Goal: Communication & Community: Answer question/provide support

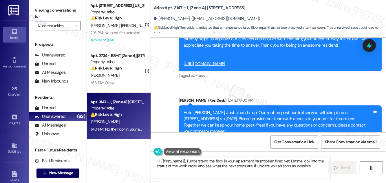
scroll to position [2904, 0]
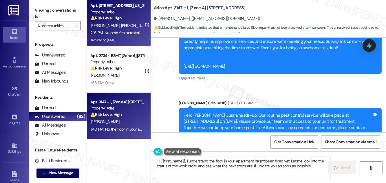
click at [138, 19] on div "⚠️ Risk Level: High The resident reports a water leak that occurs every time th…" at bounding box center [117, 18] width 54 height 6
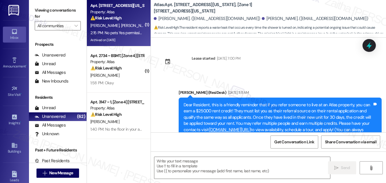
scroll to position [874, 0]
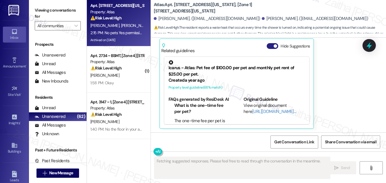
click at [269, 43] on button "Hide Suggestions" at bounding box center [273, 46] width 12 height 6
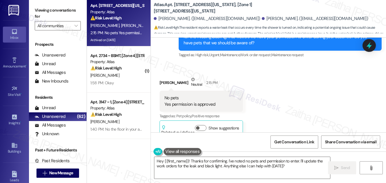
scroll to position [801, 0]
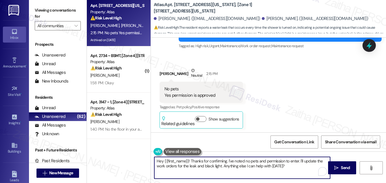
drag, startPoint x: 186, startPoint y: 161, endPoint x: 151, endPoint y: 161, distance: 34.8
click at [151, 161] on div "Hey {{first_name}}! Thanks for confirming. I've noted no pets and permission to…" at bounding box center [268, 173] width 235 height 43
drag, startPoint x: 266, startPoint y: 161, endPoint x: 272, endPoint y: 166, distance: 8.0
click at [272, 166] on textarea "Thanks for confirming. I've noted no pets and permission to enter. I'll update …" at bounding box center [242, 168] width 176 height 22
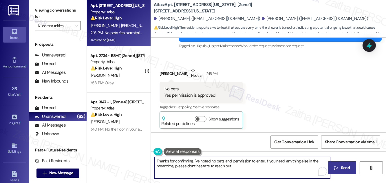
type textarea "Thanks for confirming. I've noted no pets and permission to enter. If you need …"
click at [348, 170] on span "Send" at bounding box center [345, 168] width 9 height 6
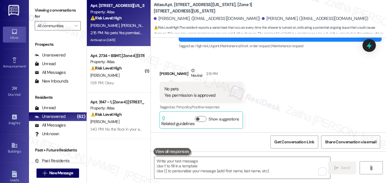
scroll to position [801, 0]
click at [179, 18] on div "[PERSON_NAME]. ([EMAIL_ADDRESS][DOMAIN_NAME])" at bounding box center [207, 19] width 107 height 6
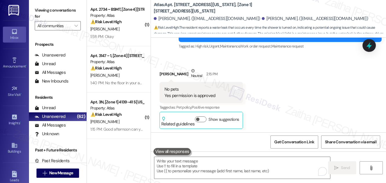
click at [172, 11] on b "Atlas: Apt. [STREET_ADDRESS][US_STATE], [Zone 1] [STREET_ADDRESS][US_STATE]" at bounding box center [212, 8] width 116 height 12
drag, startPoint x: 159, startPoint y: 19, endPoint x: 190, endPoint y: 16, distance: 31.1
click at [190, 16] on div "[PERSON_NAME]. ([EMAIL_ADDRESS][DOMAIN_NAME])" at bounding box center [207, 19] width 107 height 6
copy div "[PERSON_NAME]"
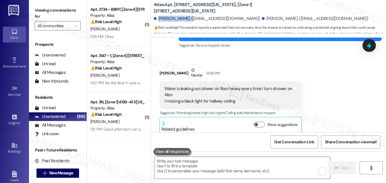
scroll to position [643, 0]
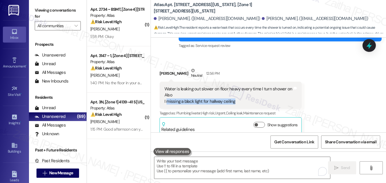
drag, startPoint x: 166, startPoint y: 101, endPoint x: 240, endPoint y: 103, distance: 74.2
click at [240, 103] on div "Water is leaking out slower on floor heavy every time I turn shower on Also I m…" at bounding box center [229, 95] width 128 height 19
copy div "missing a black light for hallway ceiling"
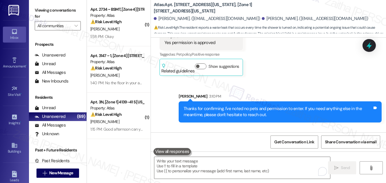
scroll to position [888, 0]
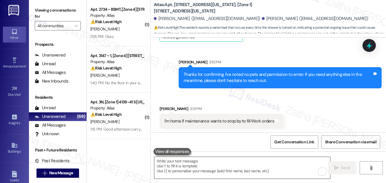
click at [207, 162] on textarea "To enrich screen reader interactions, please activate Accessibility in Grammarl…" at bounding box center [242, 168] width 176 height 22
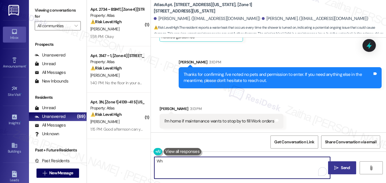
type textarea "W"
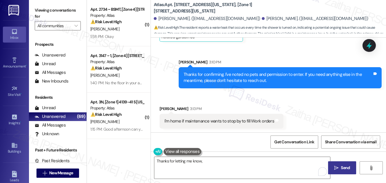
click at [165, 107] on div "[PERSON_NAME] 3:13 PM" at bounding box center [222, 110] width 124 height 8
copy div "[PERSON_NAME]"
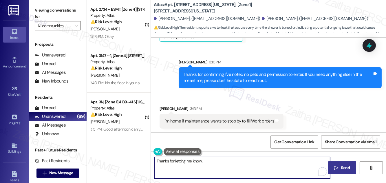
click at [213, 159] on textarea "Thanks for letting me know," at bounding box center [242, 168] width 176 height 22
paste textarea "[PERSON_NAME]"
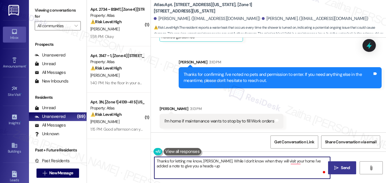
type textarea "Thanks for letting me know, [PERSON_NAME]. While I don't know when they will vi…"
drag, startPoint x: 156, startPoint y: 161, endPoint x: 214, endPoint y: 172, distance: 59.3
click at [214, 172] on textarea "Thanks for letting me know, [PERSON_NAME]. While I don't know when they will vi…" at bounding box center [242, 168] width 176 height 22
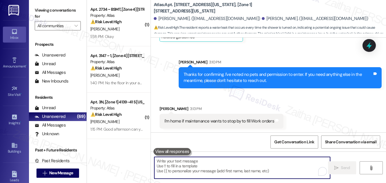
click at [176, 168] on textarea "To enrich screen reader interactions, please activate Accessibility in Grammarl…" at bounding box center [242, 168] width 176 height 22
paste textarea "Thanks for letting me know, [PERSON_NAME]. While I don’t have the exact time of…"
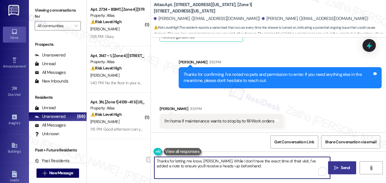
drag, startPoint x: 194, startPoint y: 166, endPoint x: 160, endPoint y: 165, distance: 34.5
click at [160, 165] on textarea "Thanks for letting me know, [PERSON_NAME]. While I don’t have the exact time of…" at bounding box center [242, 168] width 176 height 22
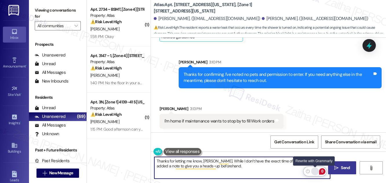
click at [314, 171] on div "Rewrite with Grammarly" at bounding box center [315, 171] width 6 height 7
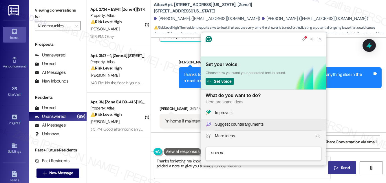
scroll to position [0, 0]
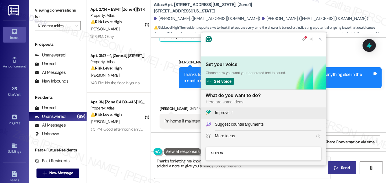
click at [241, 111] on div "Improve it" at bounding box center [268, 113] width 107 height 6
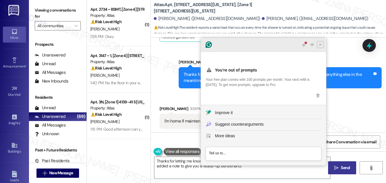
click at [318, 47] on icon "Close Grammarly Assistant" at bounding box center [320, 44] width 5 height 5
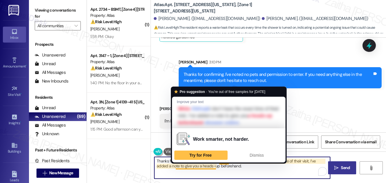
click at [201, 166] on textarea "Thanks for letting me know, [PERSON_NAME]. While I don’t have the exact time of…" at bounding box center [242, 168] width 176 height 22
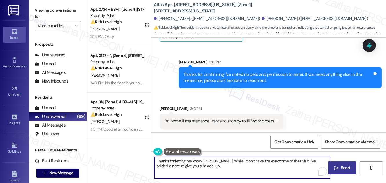
type textarea "Thanks for letting me know, [PERSON_NAME]. While I don’t have the exact time of…"
click at [349, 170] on span "Send" at bounding box center [345, 168] width 9 height 6
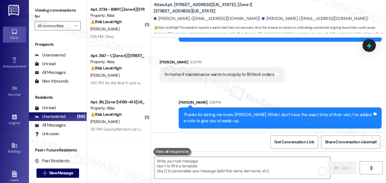
scroll to position [830, 0]
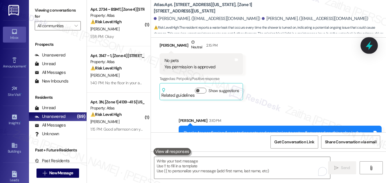
click at [370, 48] on icon at bounding box center [370, 46] width 10 height 10
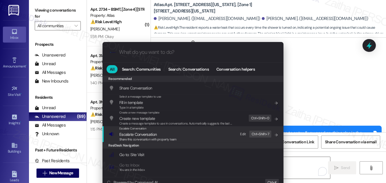
click at [138, 134] on span "Escalate Conversation" at bounding box center [137, 134] width 37 height 5
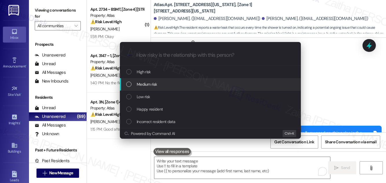
click at [166, 84] on div "Medium risk" at bounding box center [211, 84] width 170 height 6
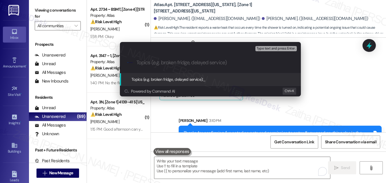
click at [332, 81] on div "Escalate Conversation Medium risk Topics (e.g. broken fridge, delayed service) …" at bounding box center [193, 91] width 386 height 183
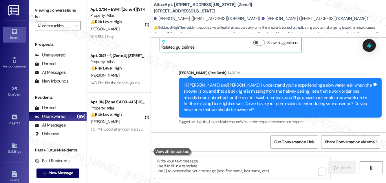
scroll to position [725, 0]
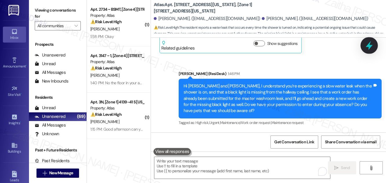
click at [369, 46] on icon at bounding box center [369, 45] width 7 height 9
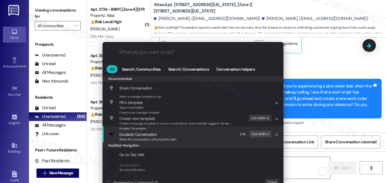
click at [137, 135] on span "Escalate Conversation" at bounding box center [137, 134] width 37 height 5
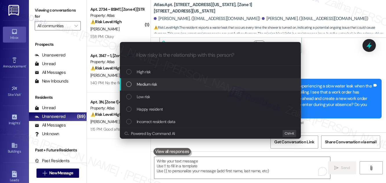
click at [154, 83] on span "Medium risk" at bounding box center [147, 84] width 20 height 6
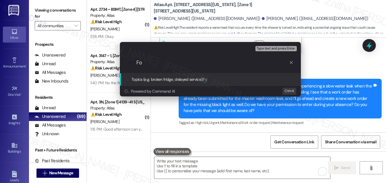
type input "F"
paste input "#166551"
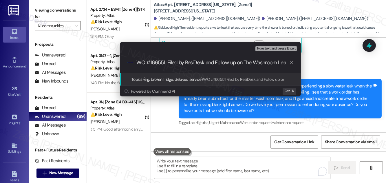
type input "WO #166551 Filed by ResiDesk and Follow up on The Washroom Leak"
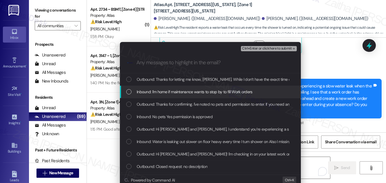
click at [194, 89] on span "Inbound: I'm home if maintenance wants to stop by to fill Work orders" at bounding box center [195, 92] width 116 height 6
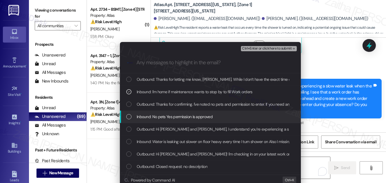
click at [185, 116] on span "Inbound: No pets Yes permission is approved" at bounding box center [175, 117] width 76 height 6
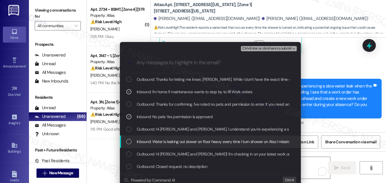
click at [185, 140] on span "Inbound: Water is leaking out slower on floor heavy every time I turn shower on…" at bounding box center [240, 141] width 206 height 6
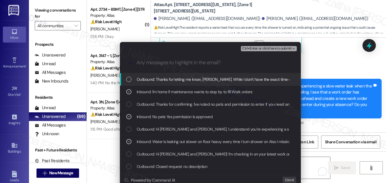
click at [263, 50] on span "Ctrl+Enter or click here to submit" at bounding box center [267, 49] width 50 height 4
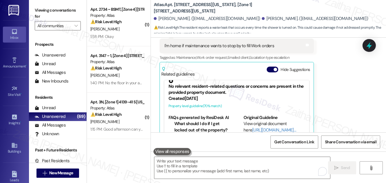
scroll to position [0, 0]
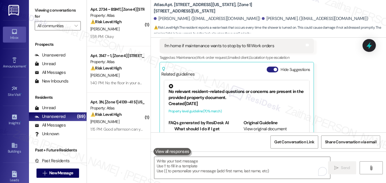
click at [270, 70] on button "Hide Suggestions" at bounding box center [273, 70] width 12 height 6
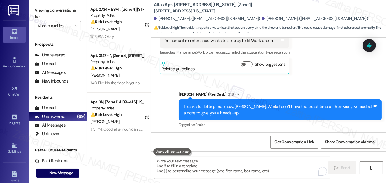
scroll to position [978, 0]
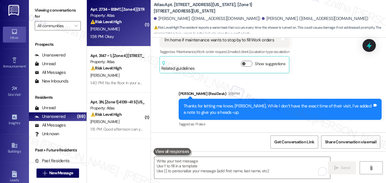
click at [116, 32] on div "[PERSON_NAME]" at bounding box center [117, 28] width 55 height 7
type textarea "Fetching suggested responses. Please feel free to read through the conversation…"
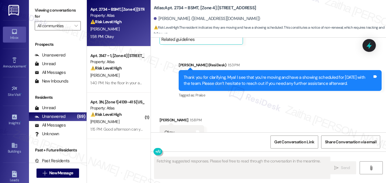
scroll to position [2973, 0]
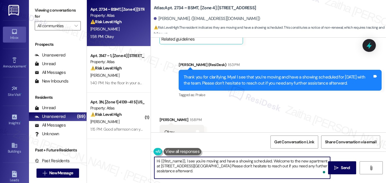
drag, startPoint x: 156, startPoint y: 162, endPoint x: 323, endPoint y: 164, distance: 166.9
click at [323, 164] on textarea "Hi {{first_name}}, I see you're moving and have a showing scheduled. Welcome to…" at bounding box center [242, 168] width 176 height 22
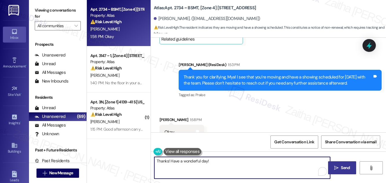
type textarea "Thanks! Have a wonderful day!"
click at [344, 169] on span "Send" at bounding box center [345, 168] width 9 height 6
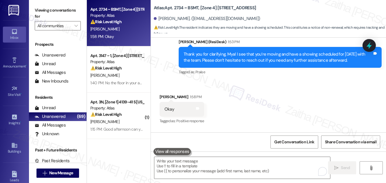
scroll to position [3013, 0]
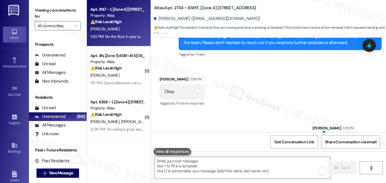
click at [125, 24] on div "⚠️ Risk Level: High The resident indicates that a maintenance issue (floor repa…" at bounding box center [117, 22] width 54 height 6
type textarea "Fetching suggested responses. Please feel free to read through the conversation…"
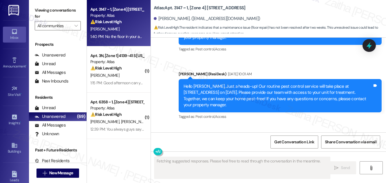
scroll to position [3089, 0]
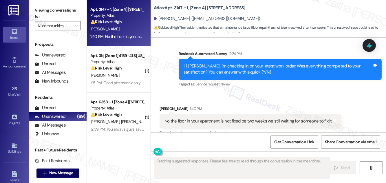
click at [270, 142] on button "Hide Suggestions" at bounding box center [273, 145] width 12 height 6
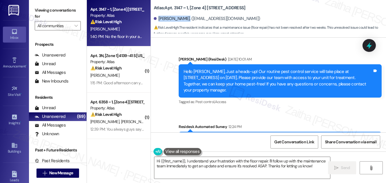
drag, startPoint x: 158, startPoint y: 18, endPoint x: 185, endPoint y: 17, distance: 26.7
click at [185, 17] on div "[PERSON_NAME]. ([EMAIL_ADDRESS][DOMAIN_NAME])" at bounding box center [207, 19] width 107 height 6
copy div "[PERSON_NAME]"
click at [163, 14] on div "[PERSON_NAME]. ([EMAIL_ADDRESS][DOMAIN_NAME])" at bounding box center [270, 19] width 232 height 12
drag, startPoint x: 158, startPoint y: 17, endPoint x: 198, endPoint y: 17, distance: 39.4
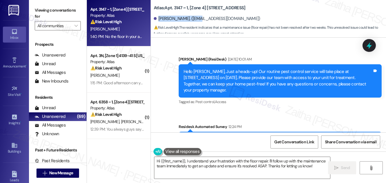
click at [198, 17] on div "[PERSON_NAME]. ([EMAIL_ADDRESS][DOMAIN_NAME])" at bounding box center [207, 19] width 107 height 6
copy div "[PERSON_NAME]"
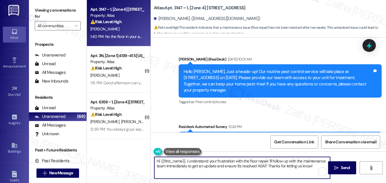
drag, startPoint x: 158, startPoint y: 161, endPoint x: 185, endPoint y: 162, distance: 27.8
click at [185, 162] on textarea "Hi {{first_name}}, I understand your frustration with the floor repair. I'll fo…" at bounding box center [242, 168] width 176 height 22
click at [166, 179] on div "[PERSON_NAME] 1:40 PM" at bounding box center [251, 183] width 182 height 8
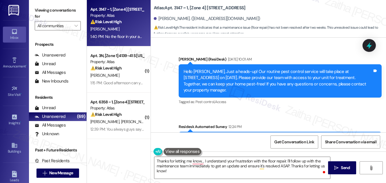
click at [166, 179] on div "[PERSON_NAME] 1:40 PM" at bounding box center [251, 183] width 182 height 8
copy div "[PERSON_NAME]"
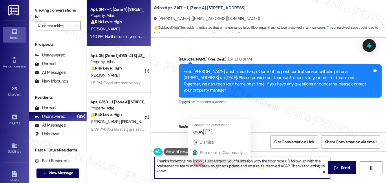
click at [202, 160] on textarea "Thanks for letting me know, , I understand your frustration with the floor repa…" at bounding box center [242, 168] width 176 height 22
paste textarea "[PERSON_NAME]"
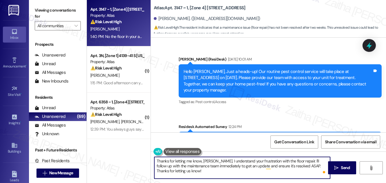
click at [206, 165] on textarea "Thanks for letting me know, [PERSON_NAME]. I understand your frustration with t…" at bounding box center [242, 168] width 176 height 22
type textarea "Thanks for letting me know, [PERSON_NAME]. I understand your frustration with t…"
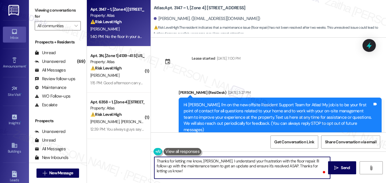
scroll to position [3016, 0]
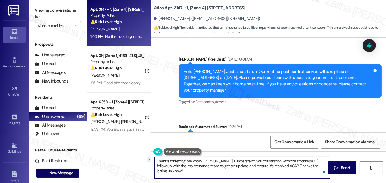
drag, startPoint x: 224, startPoint y: 165, endPoint x: 273, endPoint y: 163, distance: 49.0
click at [274, 166] on textarea "Thanks for letting me know, Tiffany. I understand your frustration with the flo…" at bounding box center [242, 168] width 176 height 22
drag, startPoint x: 243, startPoint y: 166, endPoint x: 289, endPoint y: 164, distance: 45.5
click at [287, 166] on textarea "Thanks for letting me know, Tiffany. I understand your frustration with the flo…" at bounding box center [242, 168] width 176 height 22
click at [235, 165] on textarea "Thanks for letting me know, Tiffany. I understand your frustration with the flo…" at bounding box center [242, 168] width 176 height 22
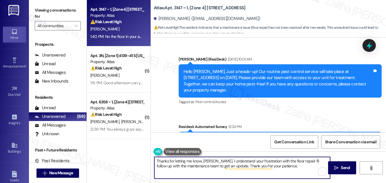
click at [207, 167] on textarea "Thanks for letting me know, Tiffany. I understand your frustration with the flo…" at bounding box center [242, 168] width 176 height 22
type textarea "Thanks for letting me know, Tiffany. I understand your frustration with the flo…"
click at [352, 167] on button " Send" at bounding box center [342, 167] width 28 height 13
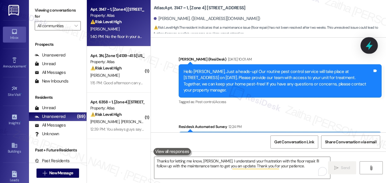
scroll to position [3015, 0]
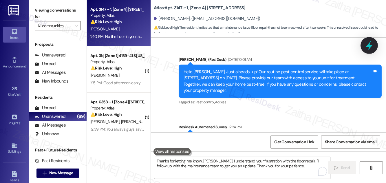
click at [368, 47] on icon at bounding box center [369, 45] width 7 height 9
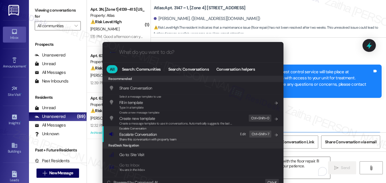
click at [126, 133] on span "Escalate Conversation" at bounding box center [137, 134] width 37 height 5
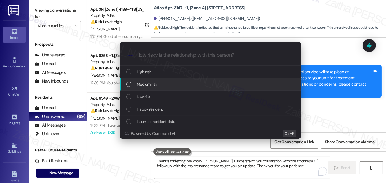
click at [144, 81] on span "Medium risk" at bounding box center [147, 84] width 20 height 6
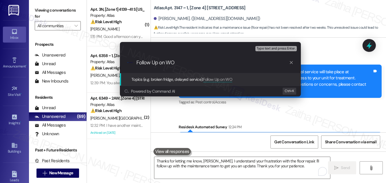
paste input "#164939"
type input "Follow Up on WO #164939 - Floor repair"
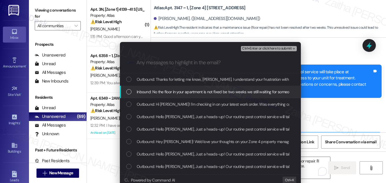
click at [172, 90] on span "Inbound: No the floor in your apartment is not fixed be two weeks we still wait…" at bounding box center [221, 92] width 169 height 6
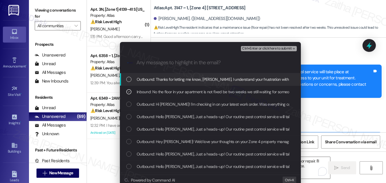
click at [253, 47] on span "Ctrl+Enter or click here to submit" at bounding box center [267, 49] width 50 height 4
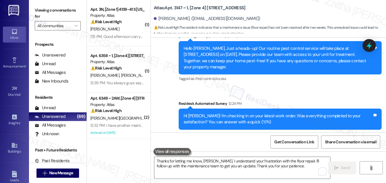
scroll to position [3144, 0]
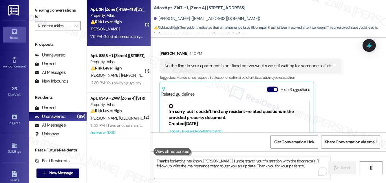
click at [129, 27] on div "[PERSON_NAME]" at bounding box center [117, 28] width 55 height 7
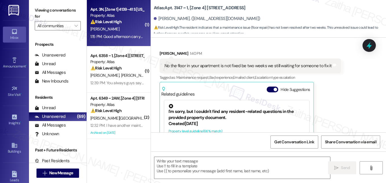
type textarea "Fetching suggested responses. Please feel free to read through the conversation…"
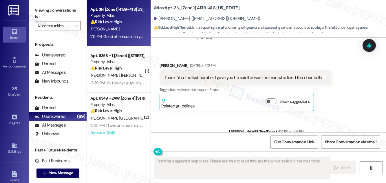
scroll to position [2485, 0]
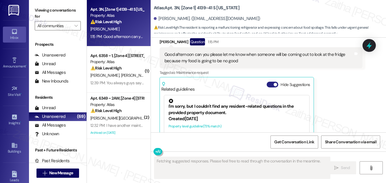
click at [273, 82] on button "Hide Suggestions" at bounding box center [273, 85] width 12 height 6
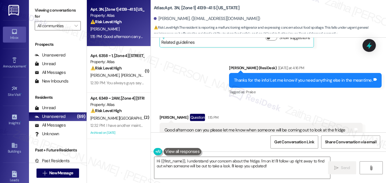
scroll to position [2413, 0]
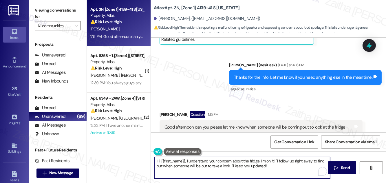
drag, startPoint x: 269, startPoint y: 162, endPoint x: 273, endPoint y: 165, distance: 4.8
click at [273, 165] on textarea "Hi {{first_name}}, I understand your concern about the fridge. I'm on it! I'll …" at bounding box center [242, 168] width 176 height 22
click at [265, 161] on textarea "Hi {{first_name}}, I understand your concern about the fridge. I'm waiting to h…" at bounding box center [242, 168] width 176 height 22
drag, startPoint x: 158, startPoint y: 160, endPoint x: 312, endPoint y: 166, distance: 154.0
click at [312, 166] on textarea "Hi {{first_name}}, I understand your concern about the fridge. I'm still waitin…" at bounding box center [242, 168] width 176 height 22
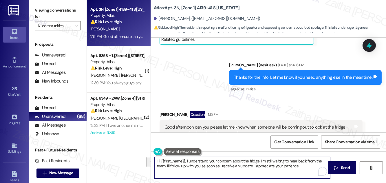
type textarea "H"
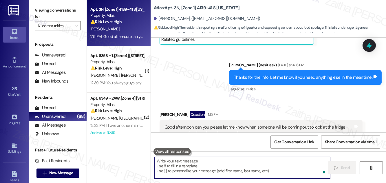
paste textarea "Hi {{first_name}}, I completely understand your concern about the fridge. I’m s…"
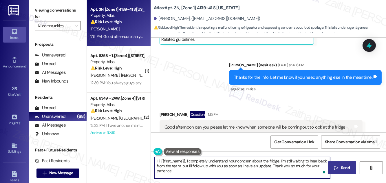
type textarea "Hi {{first_name}}, I completely understand your concern about the fridge. I’m s…"
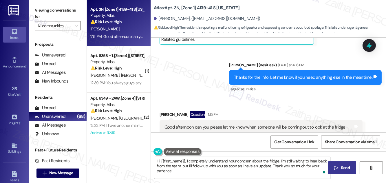
click at [349, 169] on span "Send" at bounding box center [345, 168] width 9 height 6
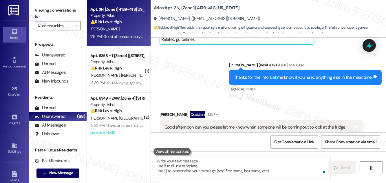
scroll to position [2412, 0]
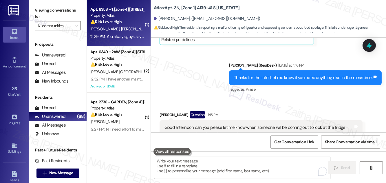
click at [128, 34] on div "12:39 PM: You always guys say this and at the end of the day you won't show but…" at bounding box center [188, 36] width 197 height 5
type textarea "Fetching suggested responses. Please feel free to read through the conversation…"
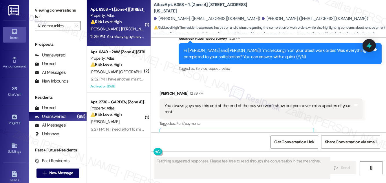
scroll to position [2209, 0]
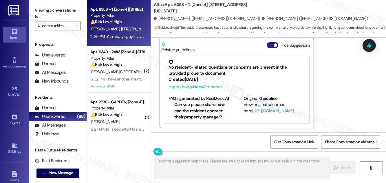
click at [268, 44] on button "Hide Suggestions" at bounding box center [273, 45] width 12 height 6
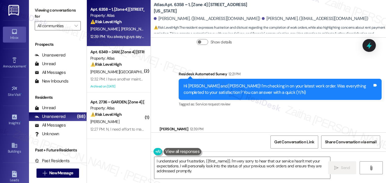
scroll to position [2136, 0]
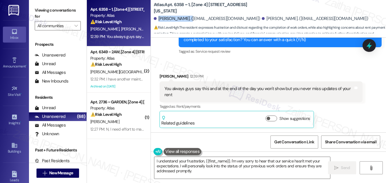
drag, startPoint x: 158, startPoint y: 17, endPoint x: 195, endPoint y: 15, distance: 36.9
click at [195, 15] on div "Mohammed Ibrahim. (mohammedgadafi86@gmail.com) Ibrahim Sulemana. (sulemanaibrah…" at bounding box center [270, 19] width 232 height 12
copy div "Mohammed Ibrahim"
click at [197, 166] on textarea "I understand your frustration, {{first_name}}. I'm very sorry to hear that our …" at bounding box center [242, 168] width 176 height 22
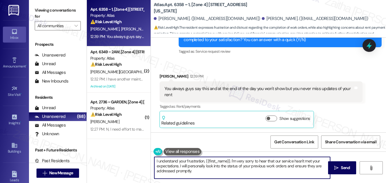
click at [197, 166] on textarea "I understand your frustration, {{first_name}}. I'm very sorry to hear that our …" at bounding box center [242, 168] width 176 height 22
click at [233, 165] on textarea "I understand your frustration, {{first_name}}. I'm very sorry to hear that our …" at bounding box center [242, 168] width 176 height 22
click at [268, 165] on textarea "I understand your frustration, {{first_name}}. I'm very sorry to hear that our …" at bounding box center [242, 168] width 176 height 22
drag, startPoint x: 294, startPoint y: 166, endPoint x: 298, endPoint y: 169, distance: 5.2
click at [295, 172] on textarea "I understand your frustration, {{first_name}}. I'm very sorry to hear that our …" at bounding box center [242, 168] width 176 height 22
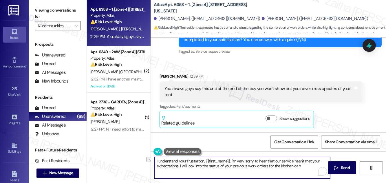
drag, startPoint x: 220, startPoint y: 168, endPoint x: 307, endPoint y: 168, distance: 86.3
click at [307, 168] on textarea "I understand your frustration, {{first_name}}. I'm very sorry to hear that our …" at bounding box center [242, 168] width 176 height 22
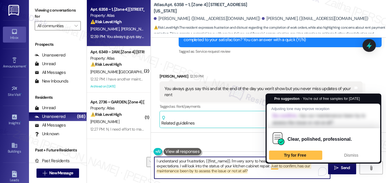
drag, startPoint x: 249, startPoint y: 170, endPoint x: 272, endPoint y: 167, distance: 22.6
click at [272, 167] on textarea "I understand your frustration, {{first_name}}. I'm very sorry to hear that our …" at bounding box center [242, 168] width 176 height 22
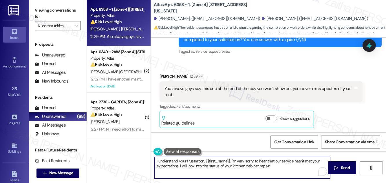
type textarea "I understand your frustration, {{first_name}}. I'm very sorry to hear that our …"
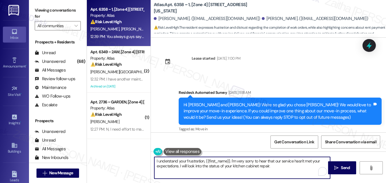
scroll to position [2136, 0]
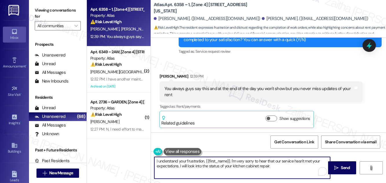
paste textarea "Just to confirm, has our maintenance team already been by to assess the issue, …"
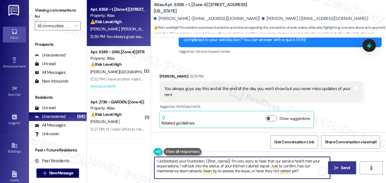
type textarea "I understand your frustration, {{first_name}}. I'm very sorry to hear that our …"
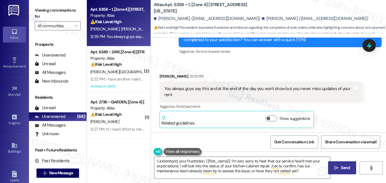
click at [346, 165] on span "Send" at bounding box center [345, 168] width 9 height 6
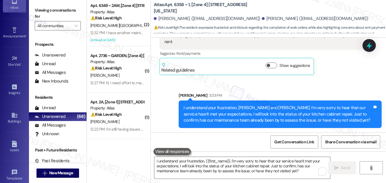
scroll to position [91, 0]
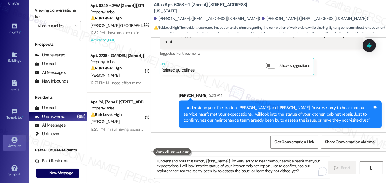
click at [12, 143] on div "Account" at bounding box center [14, 146] width 29 height 6
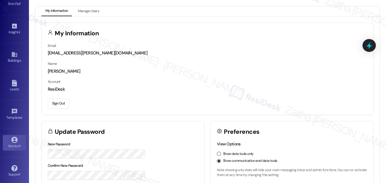
click at [60, 104] on button "Sign Out" at bounding box center [58, 104] width 21 height 10
